Goal: Task Accomplishment & Management: Manage account settings

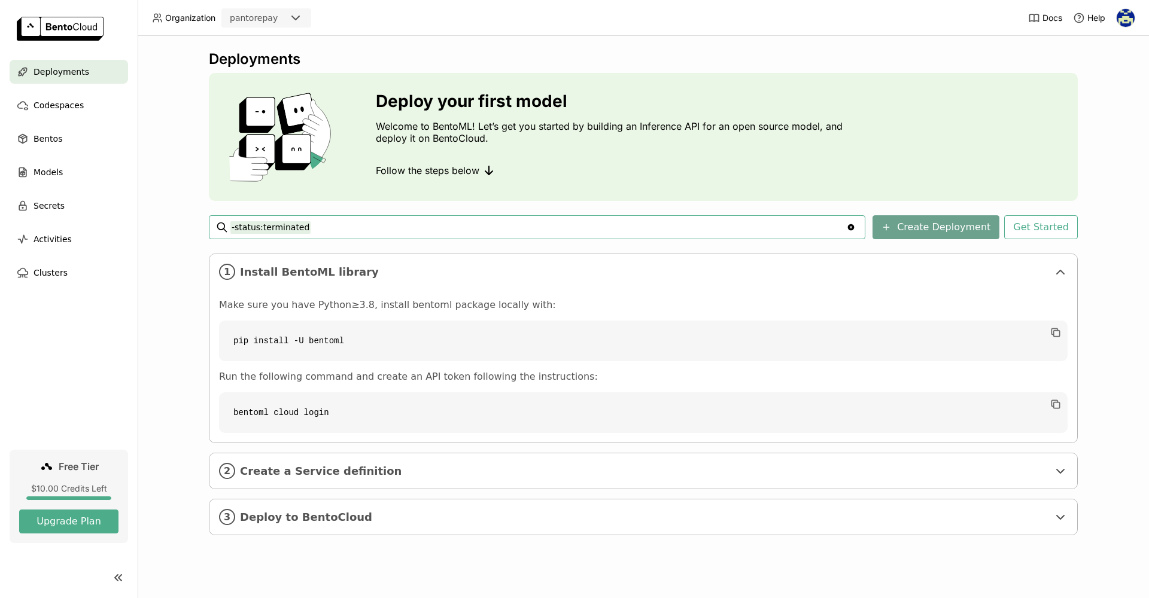
click at [939, 229] on button "Create Deployment" at bounding box center [935, 227] width 127 height 24
drag, startPoint x: 1053, startPoint y: 334, endPoint x: 1032, endPoint y: 348, distance: 25.1
click at [1053, 334] on icon "button" at bounding box center [1056, 333] width 12 height 12
click at [381, 471] on span "Create a Service definition" at bounding box center [644, 471] width 808 height 13
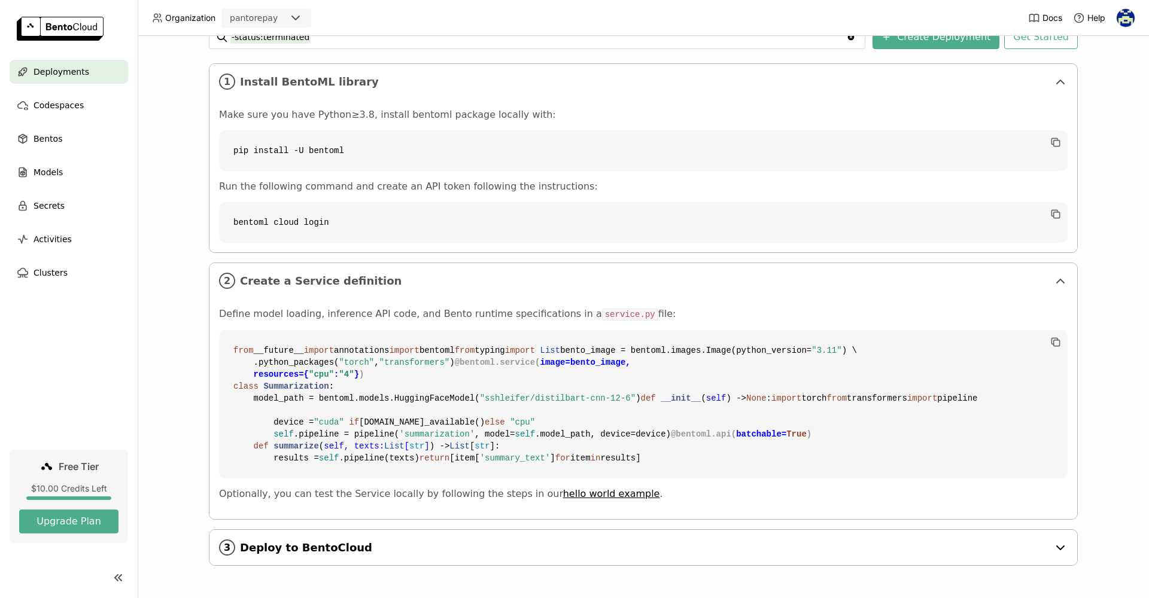
click at [369, 539] on div "3 Deploy to BentoCloud" at bounding box center [643, 547] width 868 height 35
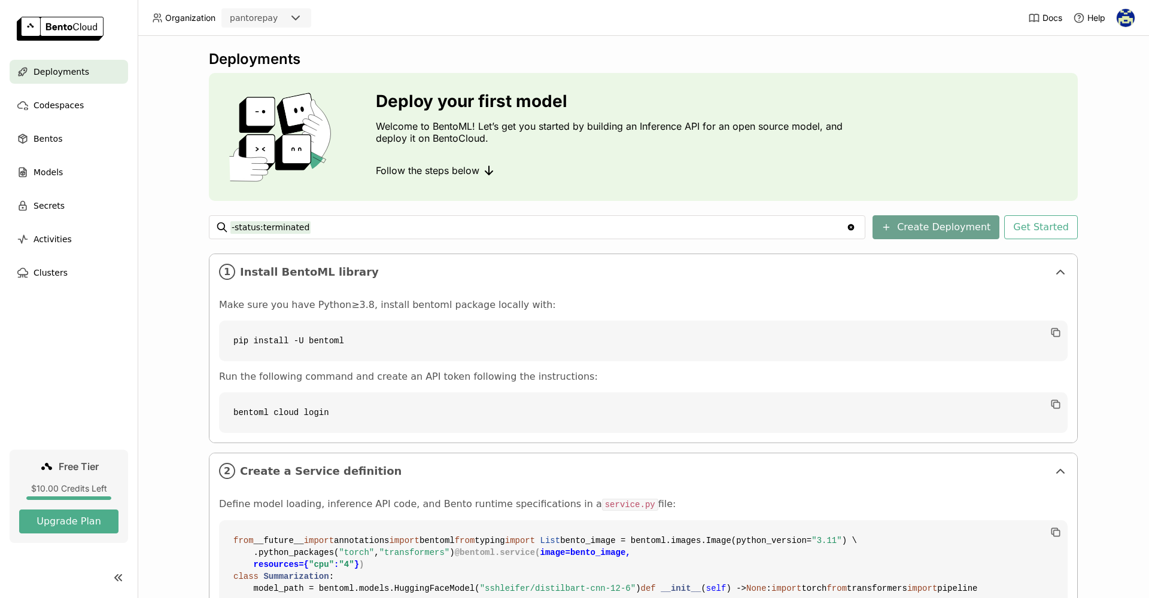
click at [954, 226] on button "Create Deployment" at bounding box center [935, 227] width 127 height 24
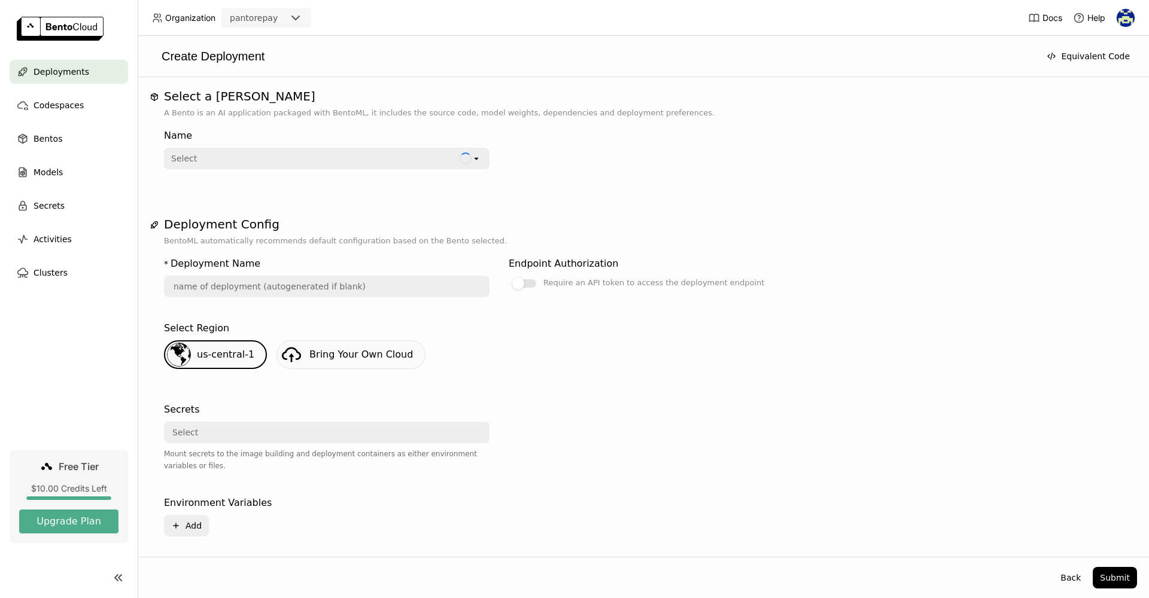
click at [213, 161] on div "Select" at bounding box center [312, 158] width 294 height 19
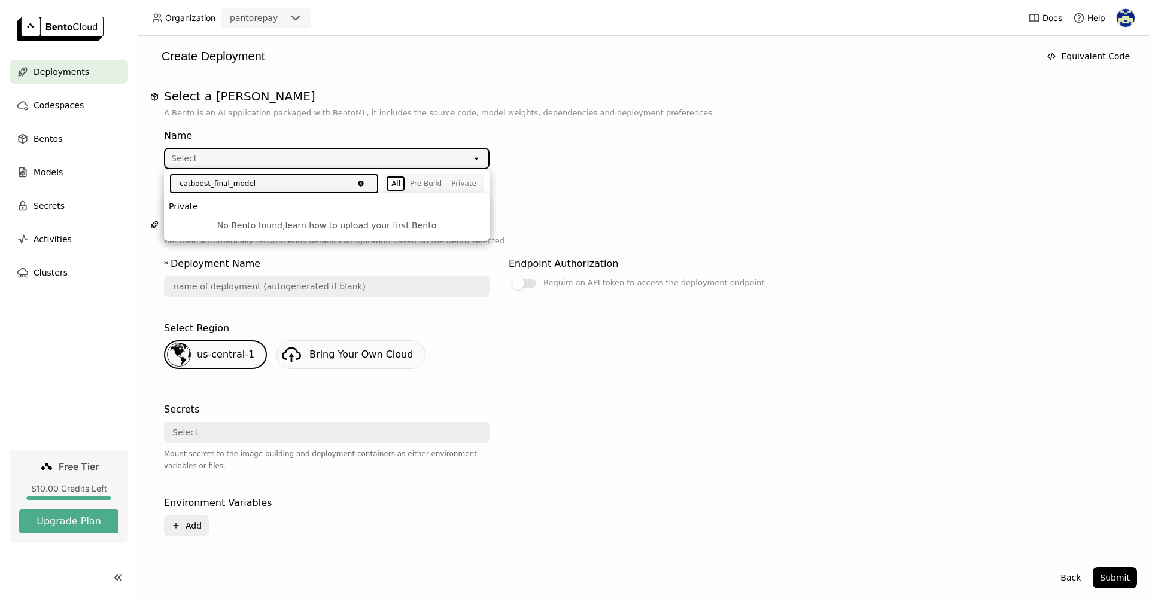
type input "catboost_final_model"
click at [345, 164] on div "Select" at bounding box center [318, 158] width 306 height 19
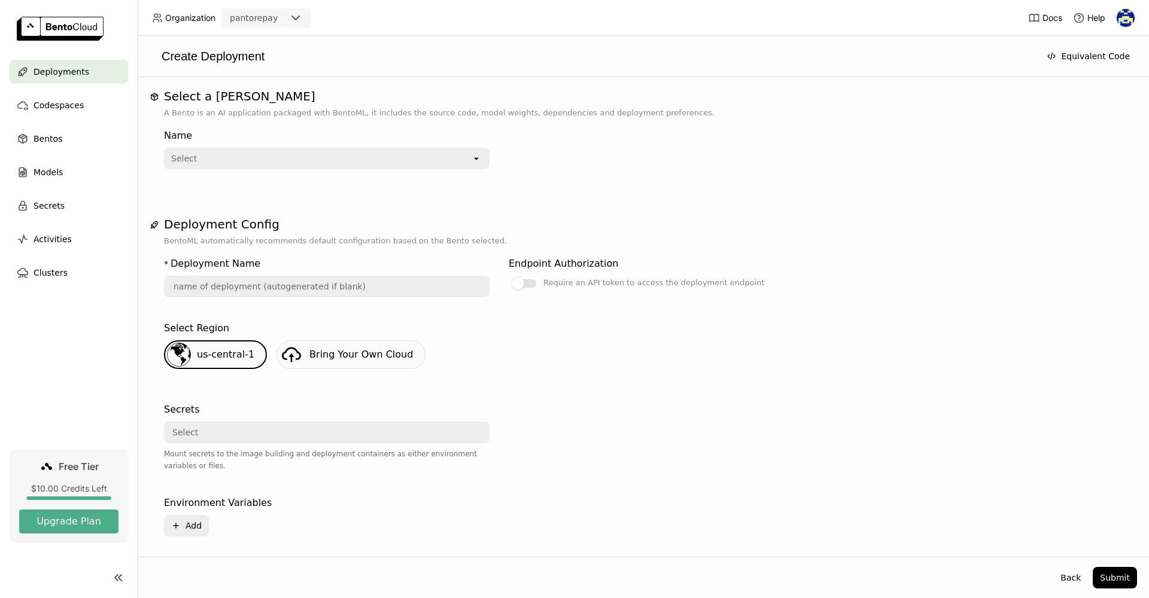
click at [348, 158] on div "Select" at bounding box center [318, 158] width 306 height 19
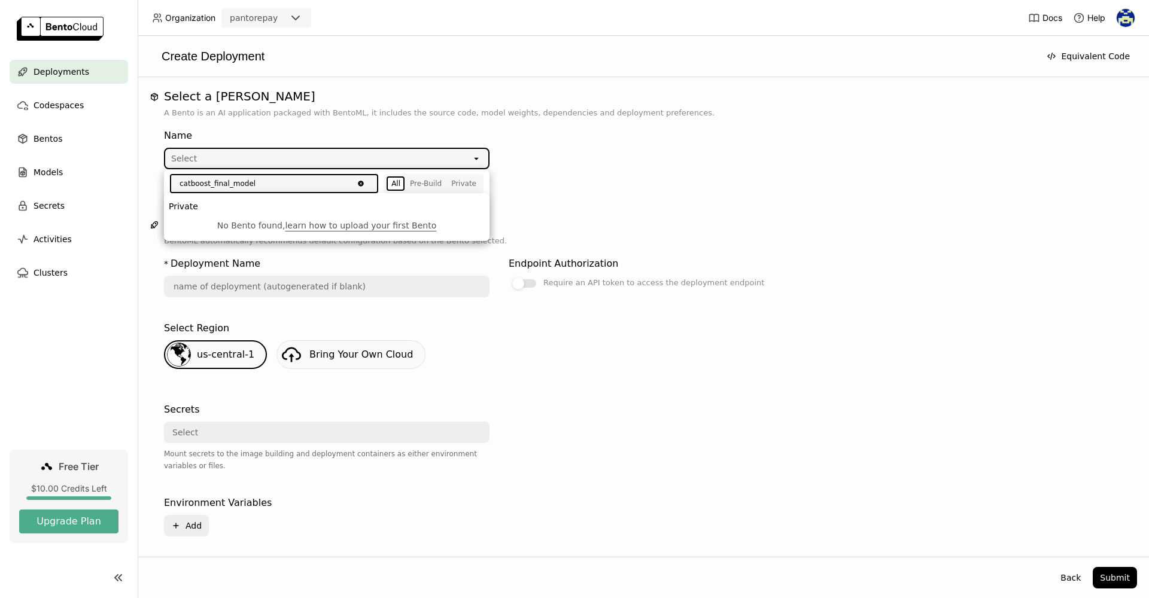
click at [635, 196] on div "Select a Bento A Bento is an AI application packaged with BentoML, it includes …" at bounding box center [643, 327] width 987 height 476
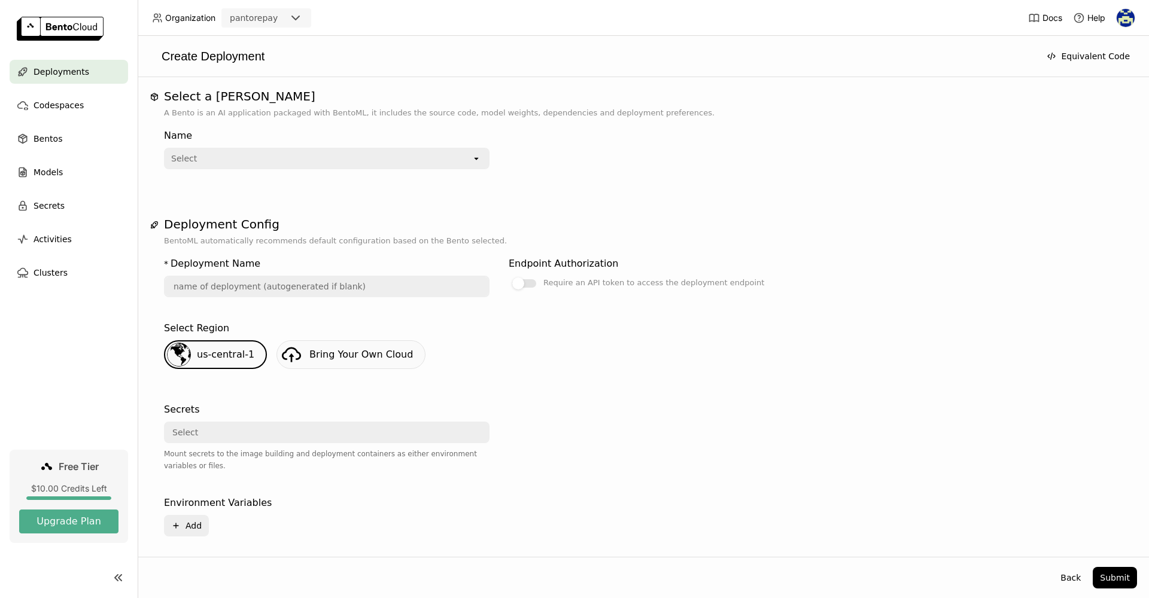
click at [208, 293] on input "text" at bounding box center [326, 286] width 323 height 19
paste input "catboost_final_model"
type input "catboost_final_model"
click at [577, 317] on div "Select Region us-central-1 Bring Your Own Cloud" at bounding box center [643, 353] width 959 height 72
click at [531, 284] on div at bounding box center [524, 283] width 24 height 8
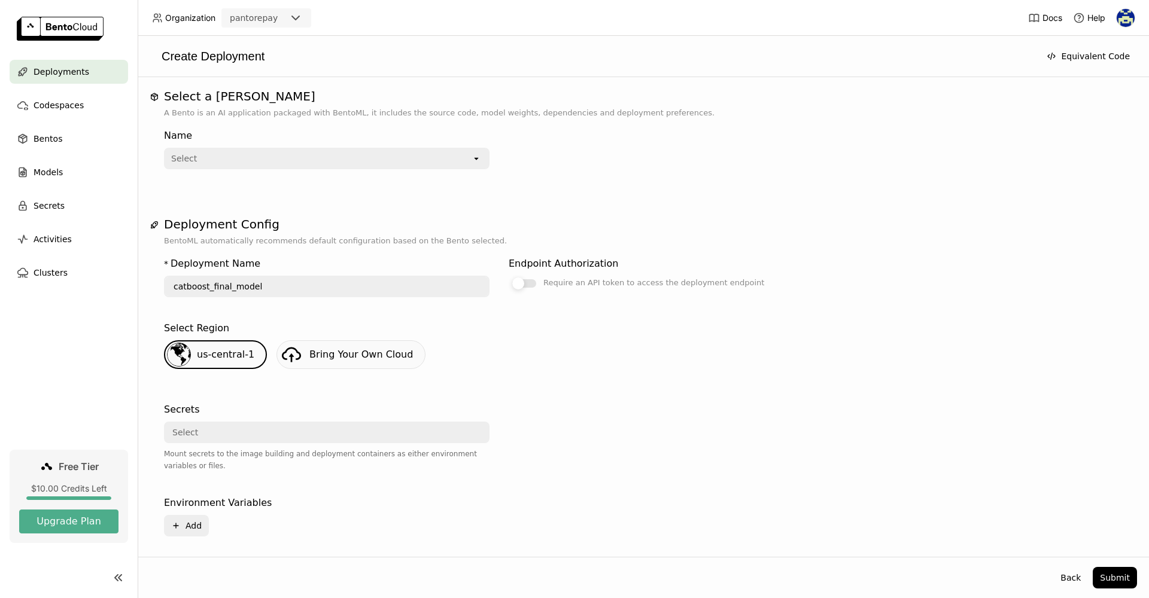
click at [509, 276] on input "Require an API token to access the deployment endpoint" at bounding box center [509, 276] width 0 height 0
click at [515, 281] on div at bounding box center [524, 283] width 24 height 8
click at [509, 276] on input "Require an API token to access the deployment endpoint" at bounding box center [509, 276] width 0 height 0
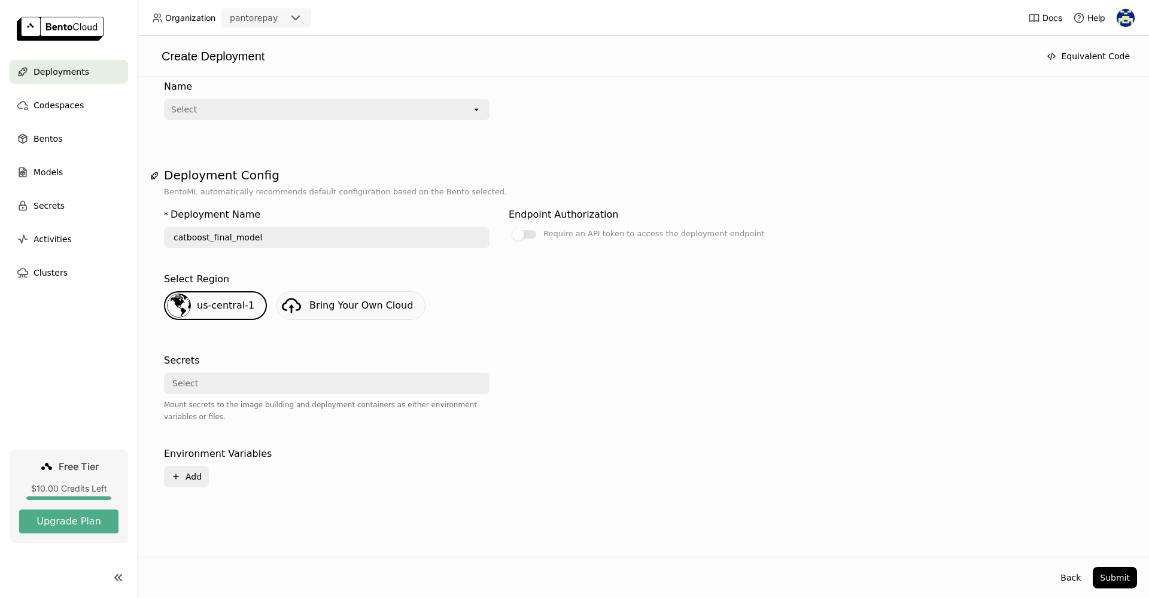
scroll to position [49, 0]
click at [1108, 576] on button "Submit" at bounding box center [1115, 578] width 44 height 22
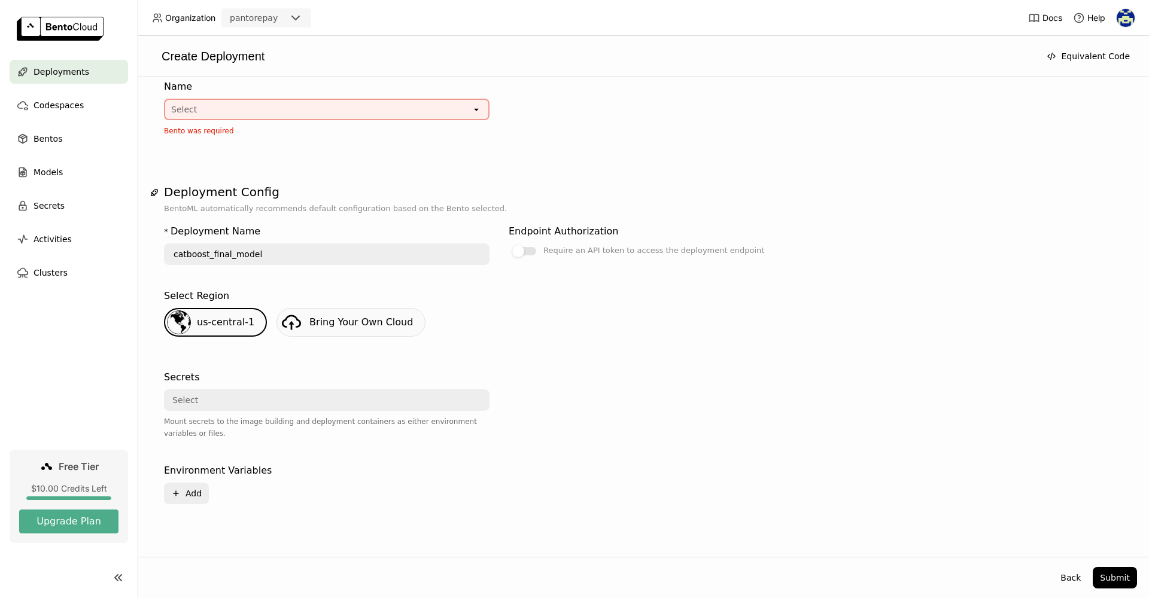
click at [209, 107] on div "Select" at bounding box center [318, 109] width 306 height 19
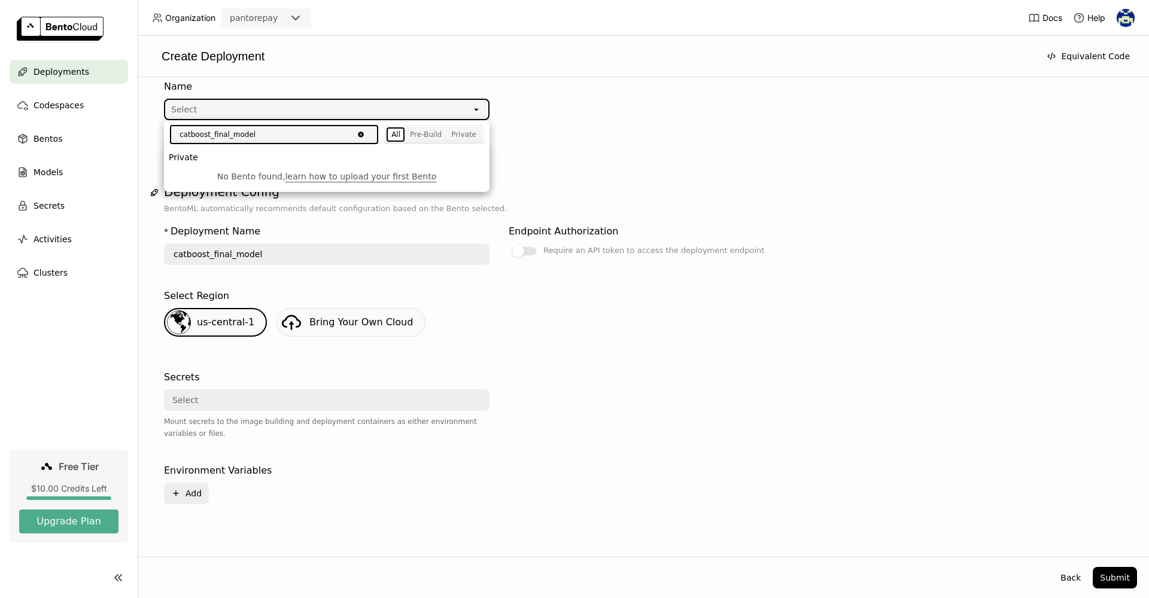
click at [188, 160] on li "Private" at bounding box center [327, 157] width 326 height 17
click at [187, 159] on li "Private" at bounding box center [327, 157] width 326 height 17
click at [187, 157] on li "Private" at bounding box center [327, 157] width 326 height 17
drag, startPoint x: 319, startPoint y: 133, endPoint x: 223, endPoint y: 158, distance: 99.0
click at [317, 134] on input "catboost_final_model" at bounding box center [262, 134] width 182 height 17
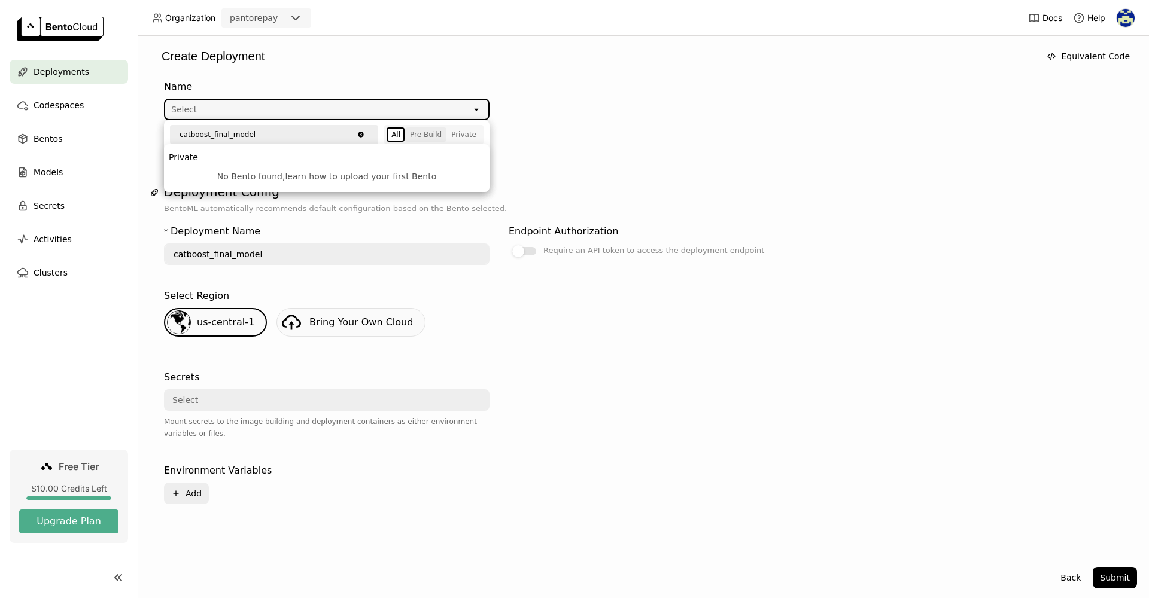
click at [427, 137] on div "Pre-Build" at bounding box center [426, 135] width 32 height 10
click at [467, 137] on div "Private" at bounding box center [463, 135] width 25 height 10
click at [399, 132] on div "All" at bounding box center [395, 135] width 9 height 10
click at [281, 133] on input "catboost_final_model" at bounding box center [262, 134] width 182 height 17
click at [240, 111] on div "Select" at bounding box center [318, 109] width 306 height 19
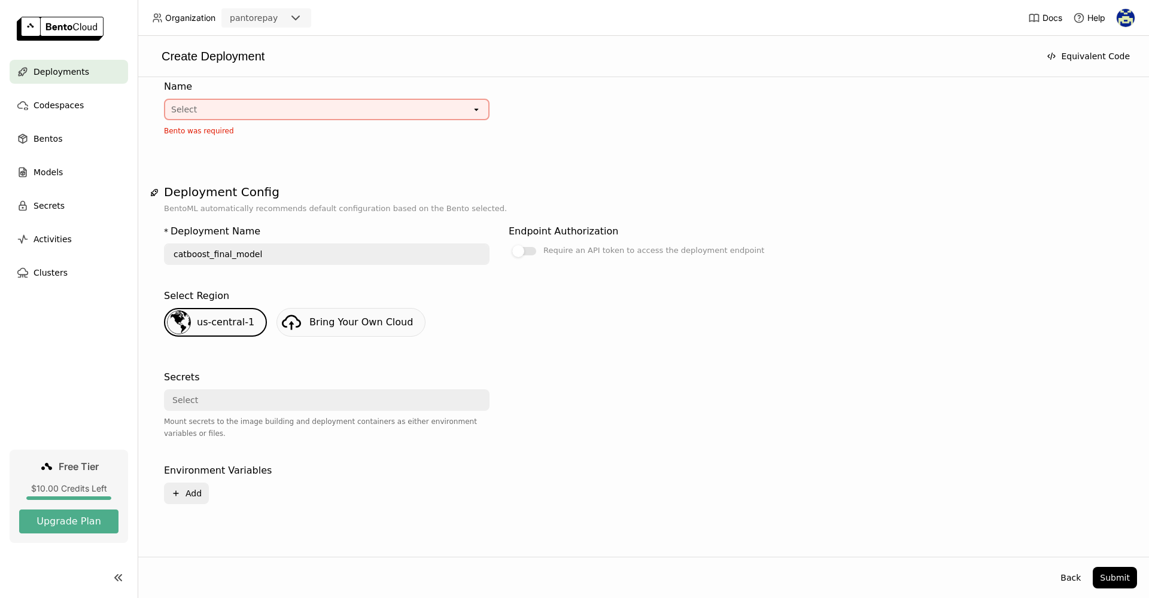
click at [240, 111] on div "Select" at bounding box center [318, 109] width 306 height 19
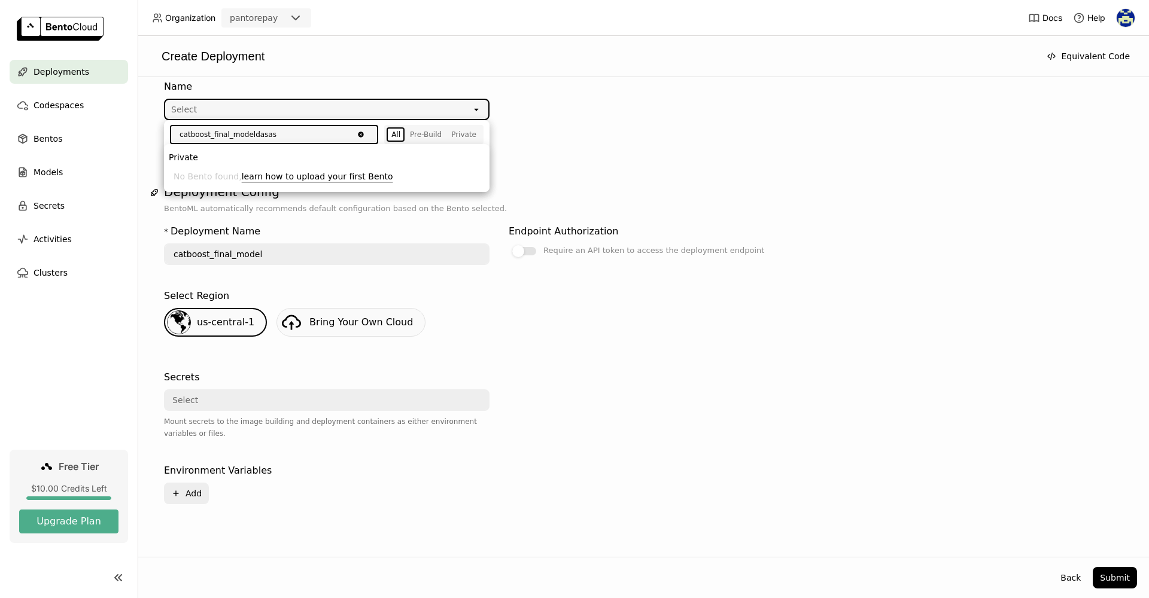
type input "catboost_final_modeldasas"
click at [363, 135] on icon "Clear value" at bounding box center [360, 134] width 5 height 5
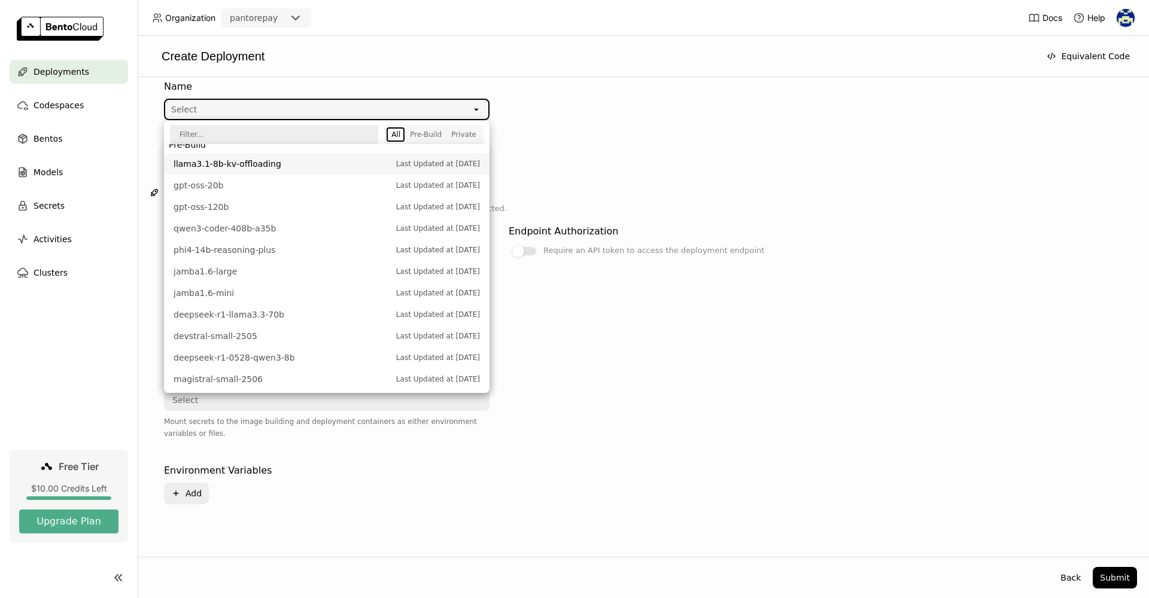
scroll to position [0, 0]
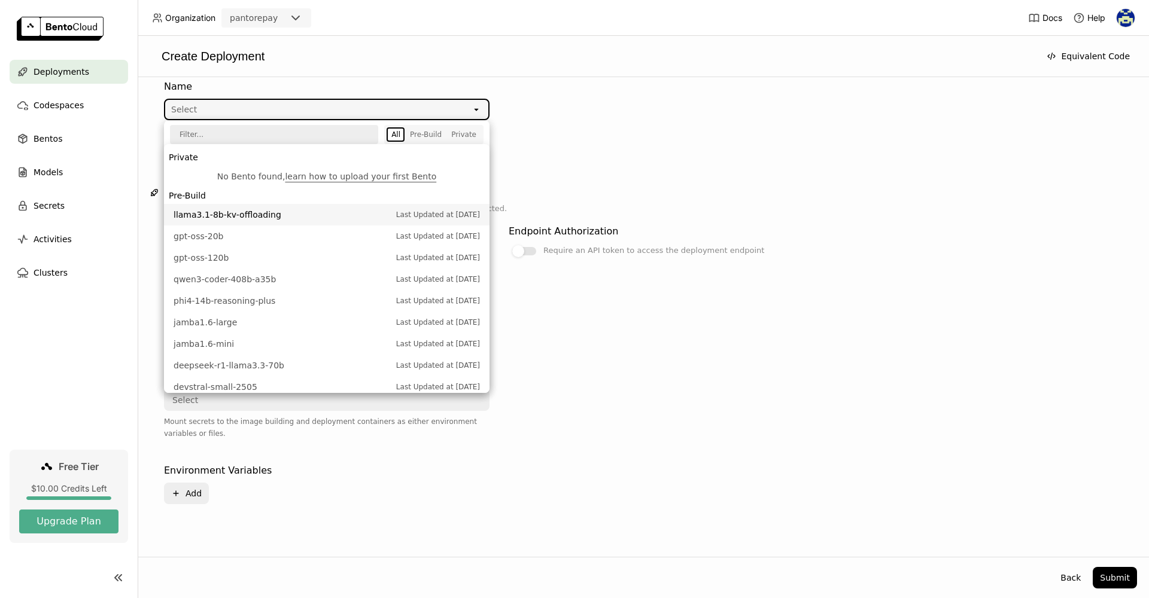
click at [251, 179] on div "No [PERSON_NAME] found, learn how to upload your first Bento" at bounding box center [327, 177] width 306 height 12
click at [320, 178] on link "learn how to upload your first Bento" at bounding box center [360, 177] width 151 height 10
click at [34, 28] on img at bounding box center [60, 29] width 87 height 24
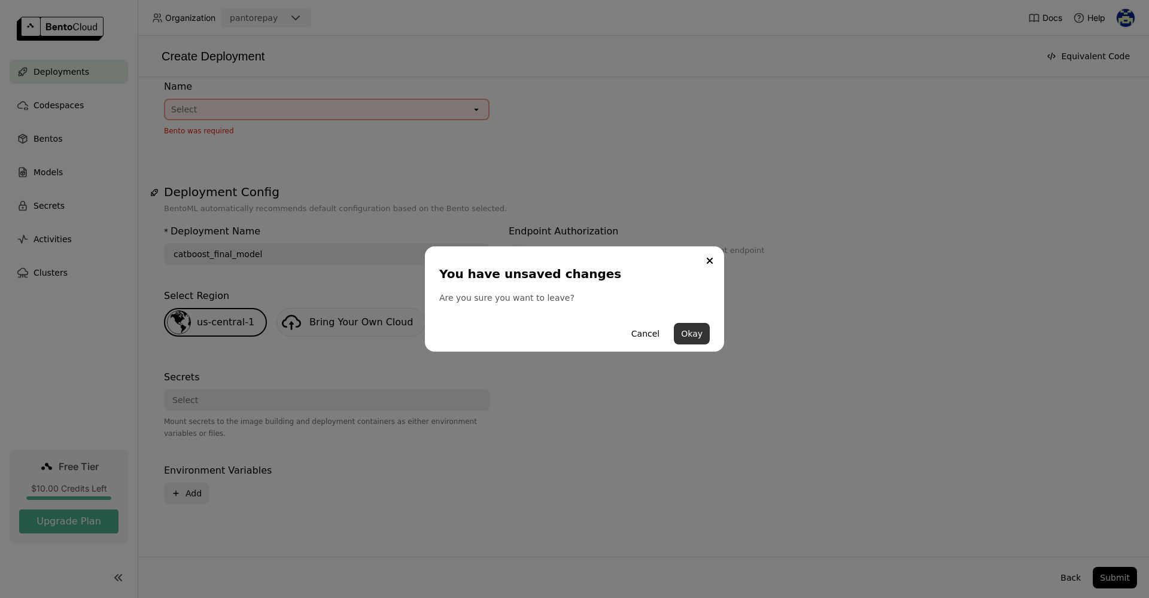
click at [696, 331] on button "Okay" at bounding box center [692, 334] width 36 height 22
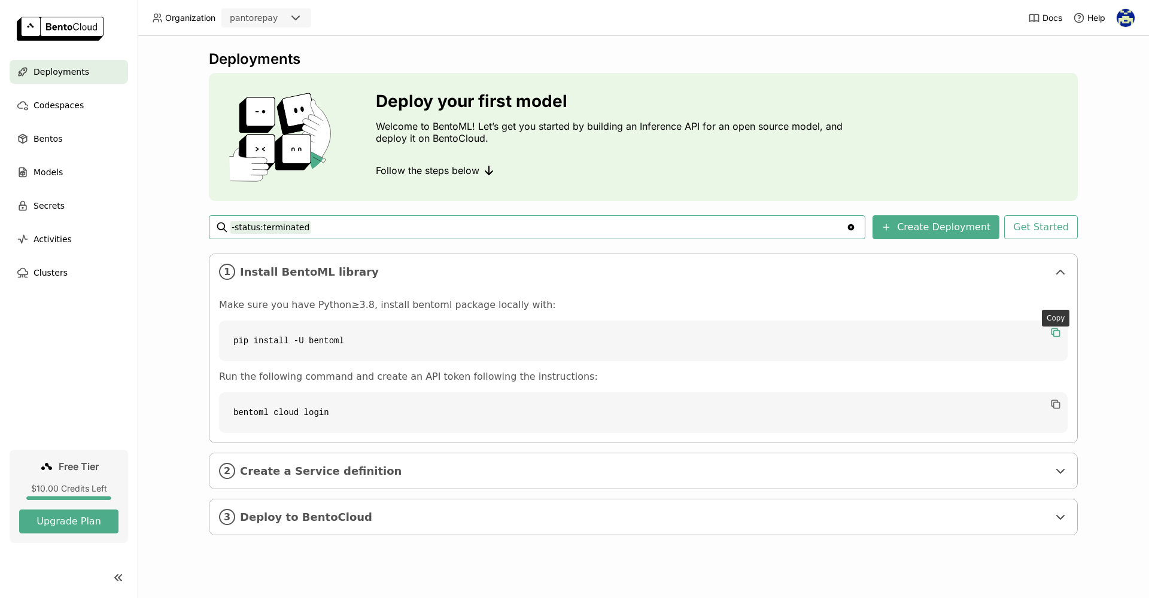
click at [1056, 332] on icon "button" at bounding box center [1056, 333] width 12 height 12
click at [1051, 403] on icon "button" at bounding box center [1054, 403] width 6 height 6
click at [1051, 406] on icon "button" at bounding box center [1054, 403] width 6 height 6
drag, startPoint x: 346, startPoint y: 413, endPoint x: 238, endPoint y: 463, distance: 118.9
click at [220, 414] on code "bentoml cloud login" at bounding box center [643, 413] width 848 height 41
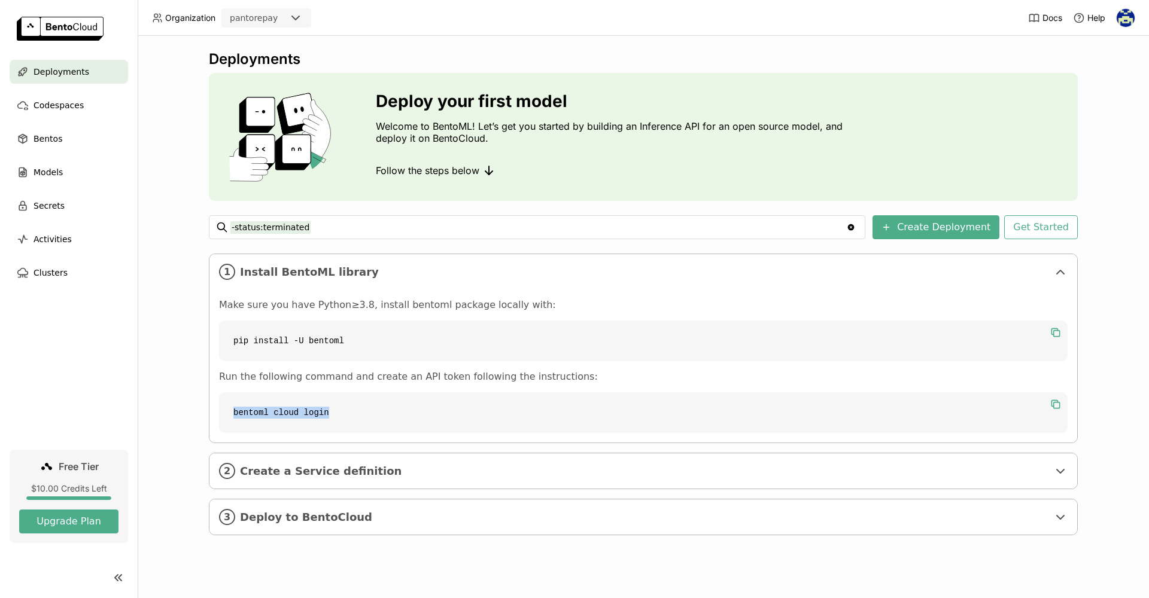
copy code "bentoml cloud login"
click at [296, 18] on icon at bounding box center [295, 18] width 14 height 14
click at [188, 19] on span "Organization" at bounding box center [190, 18] width 50 height 11
click at [62, 72] on span "Deployments" at bounding box center [62, 72] width 56 height 14
click at [54, 205] on span "Secrets" at bounding box center [49, 206] width 31 height 14
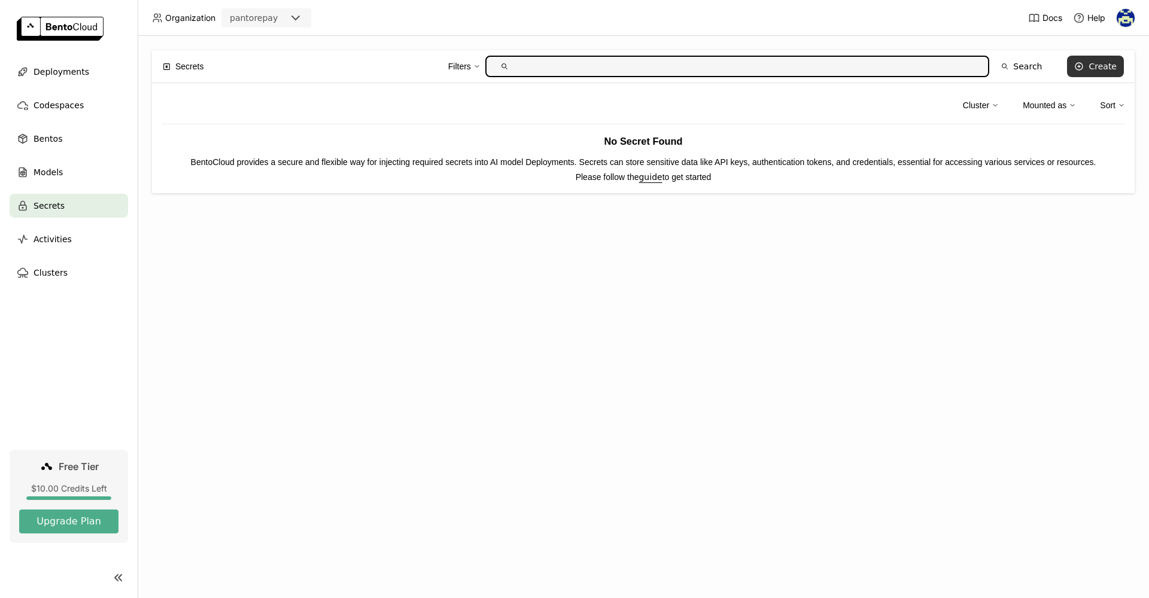
click at [1093, 67] on div "Create" at bounding box center [1102, 67] width 28 height 10
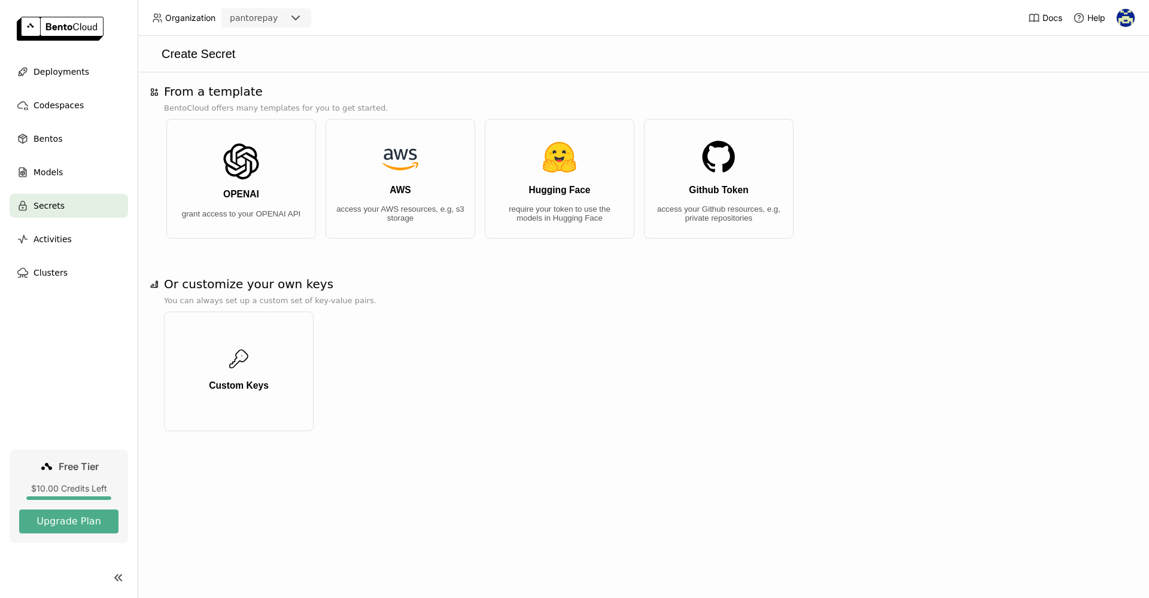
click at [1125, 19] on img at bounding box center [1126, 18] width 18 height 18
click at [1118, 77] on span "API Tokens" at bounding box center [1106, 79] width 42 height 11
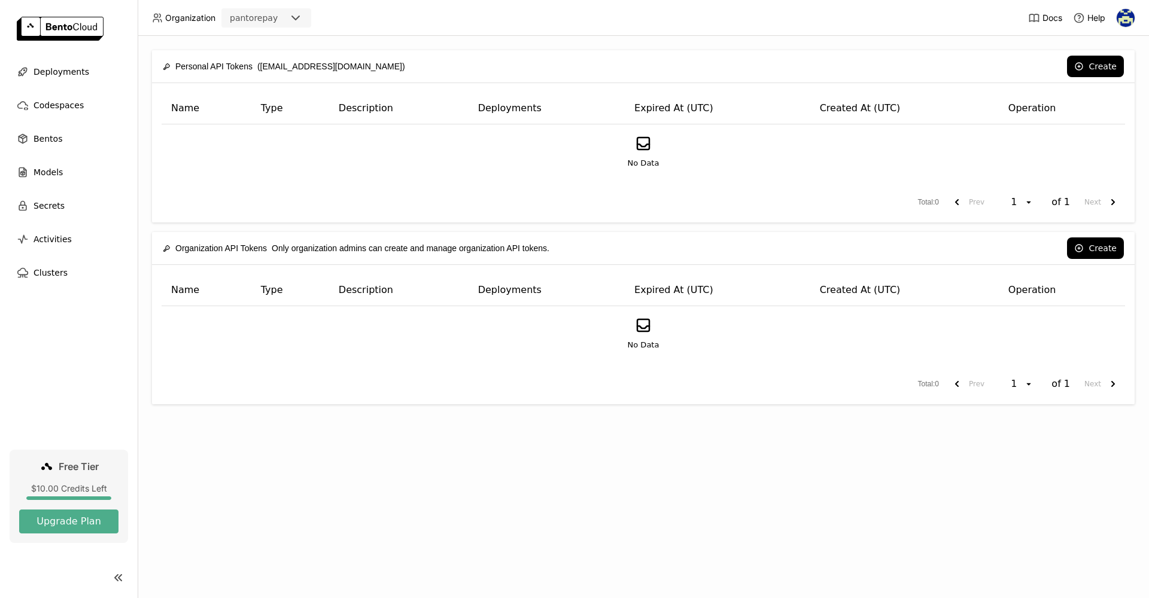
click at [822, 166] on div "No Data" at bounding box center [643, 152] width 943 height 35
click at [1090, 66] on button "Create" at bounding box center [1095, 67] width 57 height 22
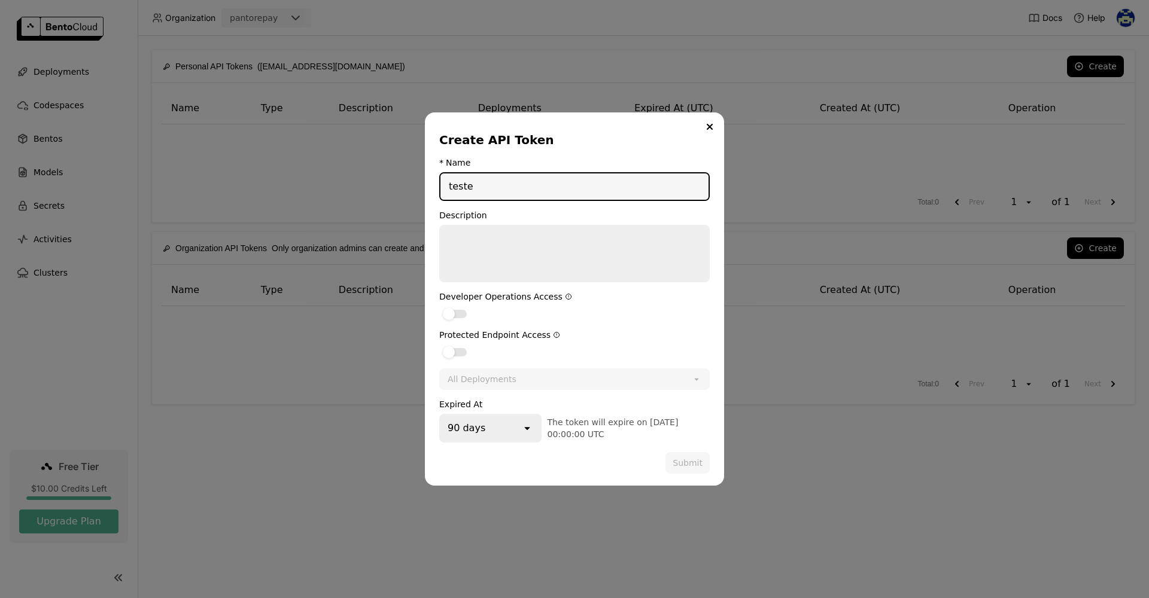
type input "teste"
click at [489, 243] on textarea "dialog" at bounding box center [574, 253] width 268 height 55
click at [571, 193] on input "teste" at bounding box center [574, 187] width 268 height 26
click at [461, 312] on div "dialog" at bounding box center [455, 314] width 24 height 8
click at [439, 306] on input "dialog" at bounding box center [439, 306] width 0 height 0
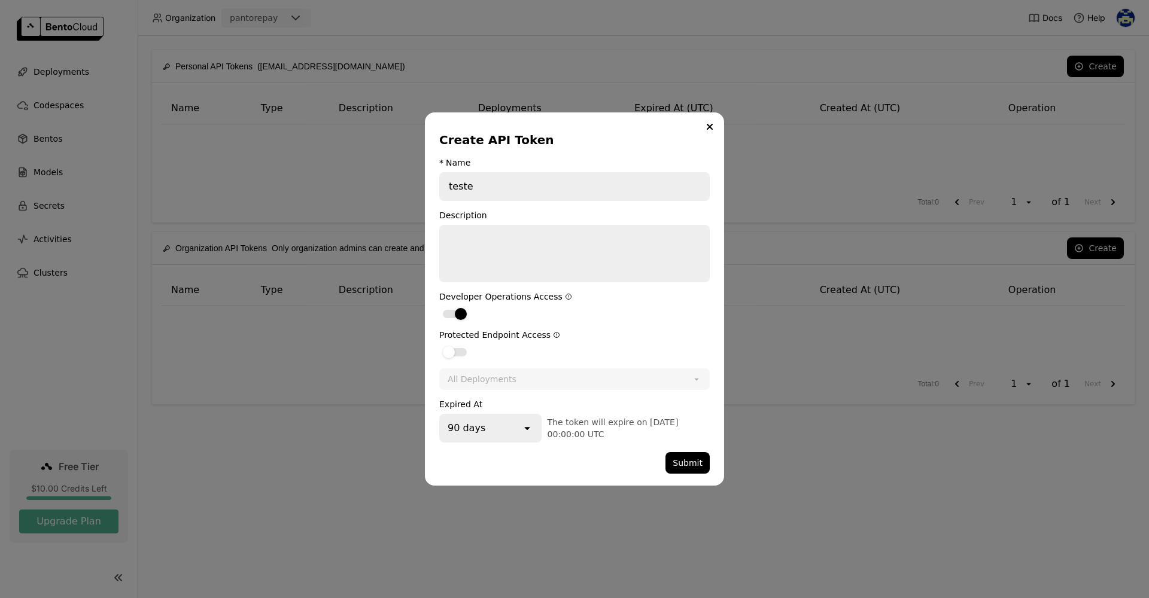
click at [460, 342] on div "Protected Endpoint Access" at bounding box center [574, 344] width 270 height 29
click at [458, 355] on div "dialog" at bounding box center [455, 352] width 24 height 8
click at [439, 345] on input "dialog" at bounding box center [439, 345] width 0 height 0
click at [457, 315] on div "dialog" at bounding box center [461, 314] width 12 height 12
click at [439, 306] on input "dialog" at bounding box center [439, 306] width 0 height 0
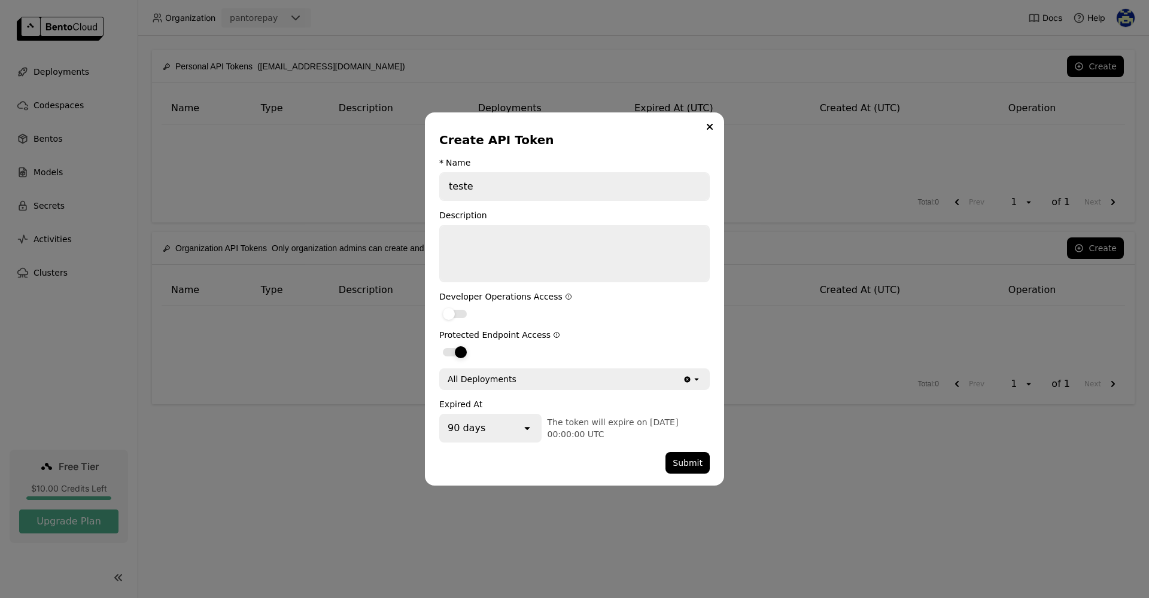
click at [456, 348] on div "dialog" at bounding box center [461, 352] width 12 height 12
click at [439, 345] on input "dialog" at bounding box center [439, 345] width 0 height 0
click at [719, 476] on div "Create API Token * Name teste Description Developer Operations Access Protected…" at bounding box center [574, 298] width 299 height 373
